Goal: Transaction & Acquisition: Purchase product/service

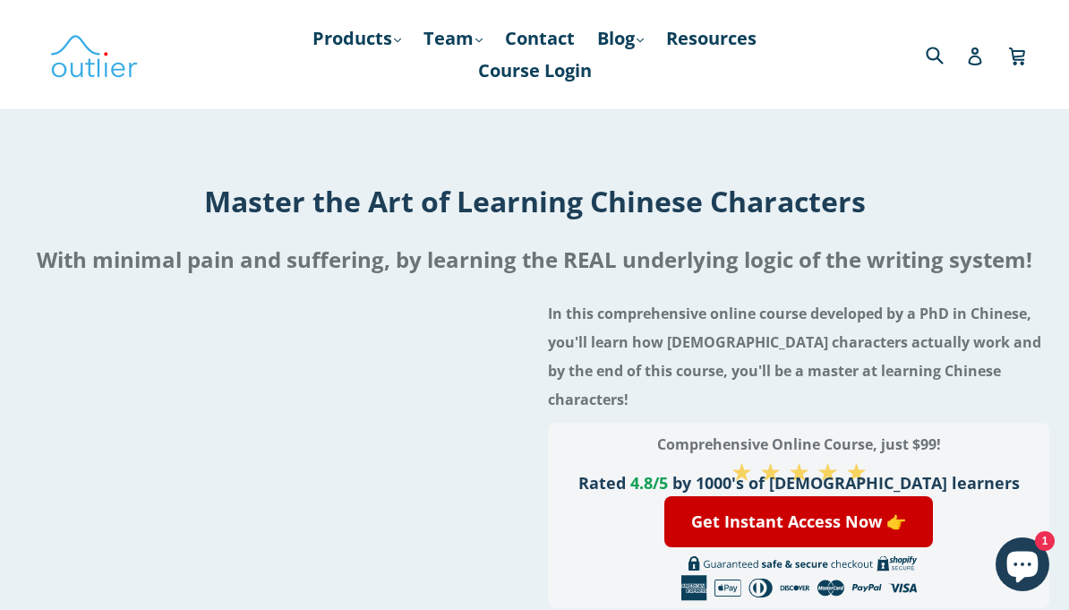
click at [980, 43] on link "Log in" at bounding box center [975, 55] width 18 height 36
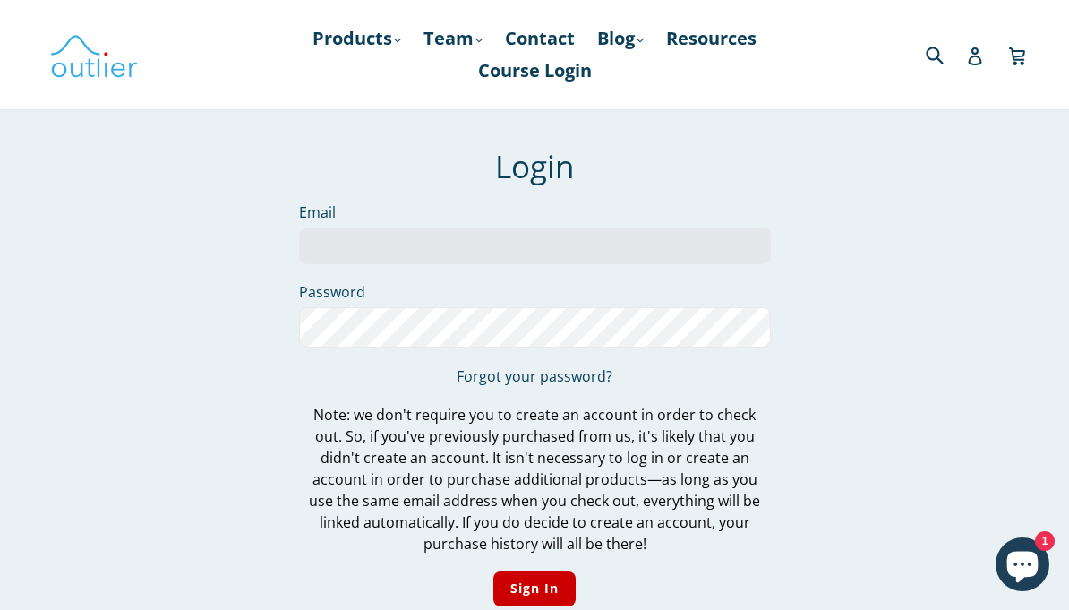
click at [552, 230] on input "Email" at bounding box center [535, 245] width 472 height 37
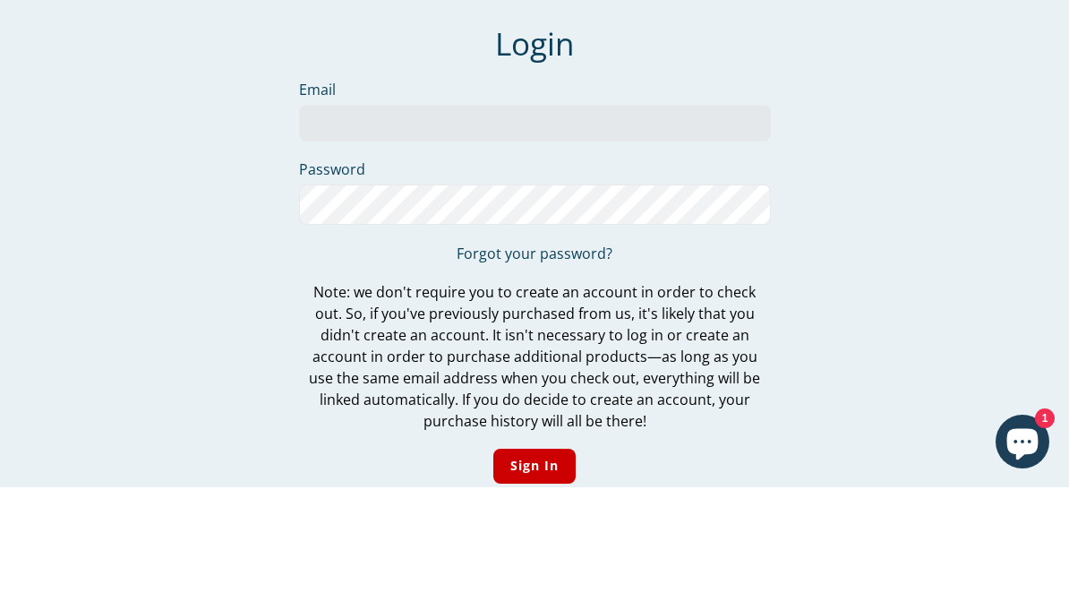
type input "aisulu@bluewin.ch"
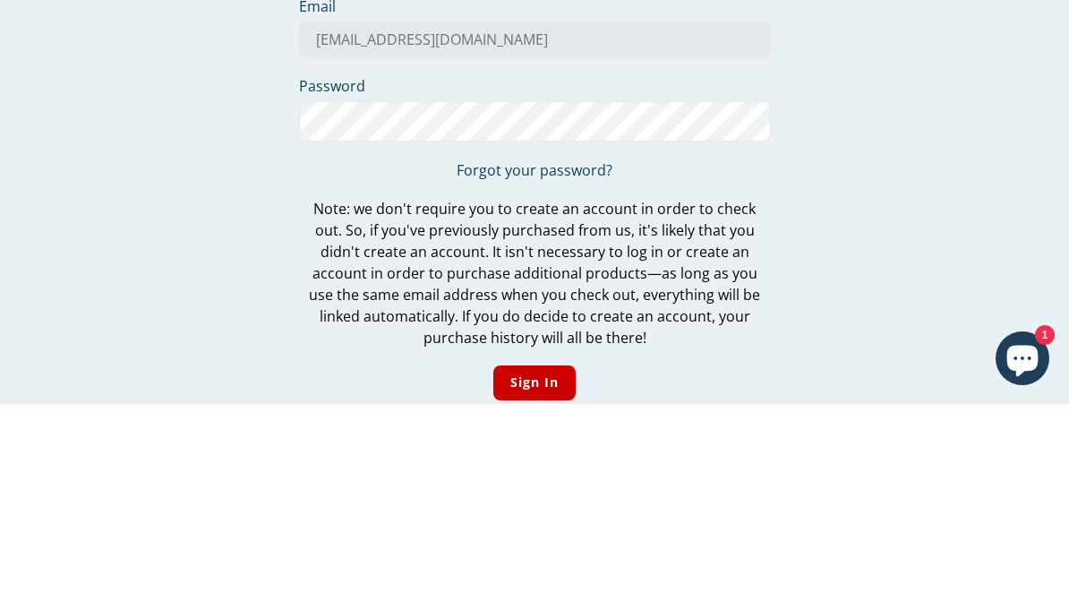
scroll to position [172, 0]
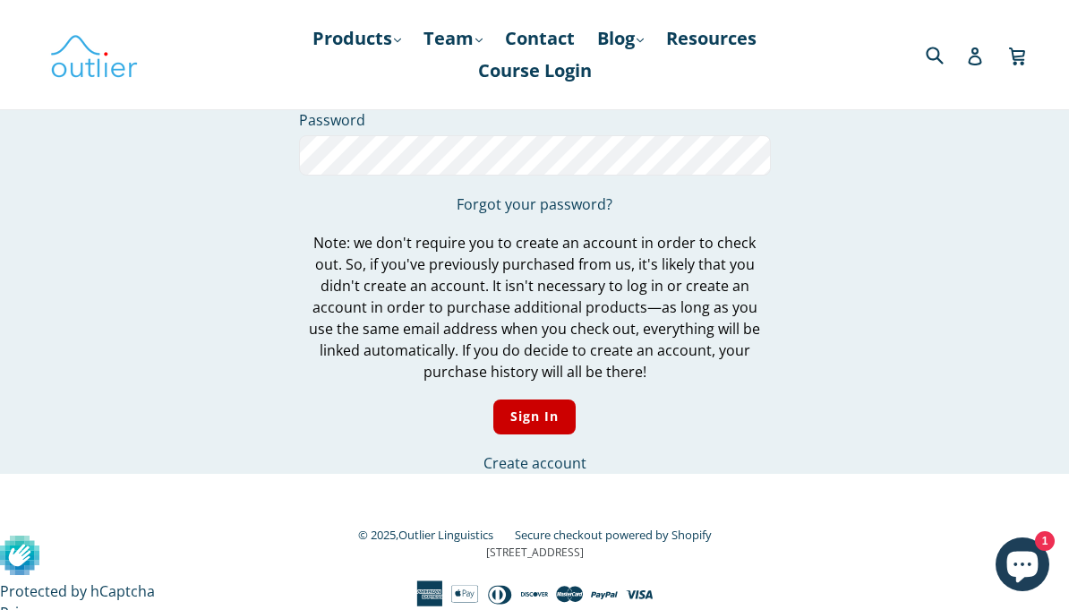
click at [541, 406] on input "Sign In" at bounding box center [534, 416] width 83 height 35
